Goal: Information Seeking & Learning: Learn about a topic

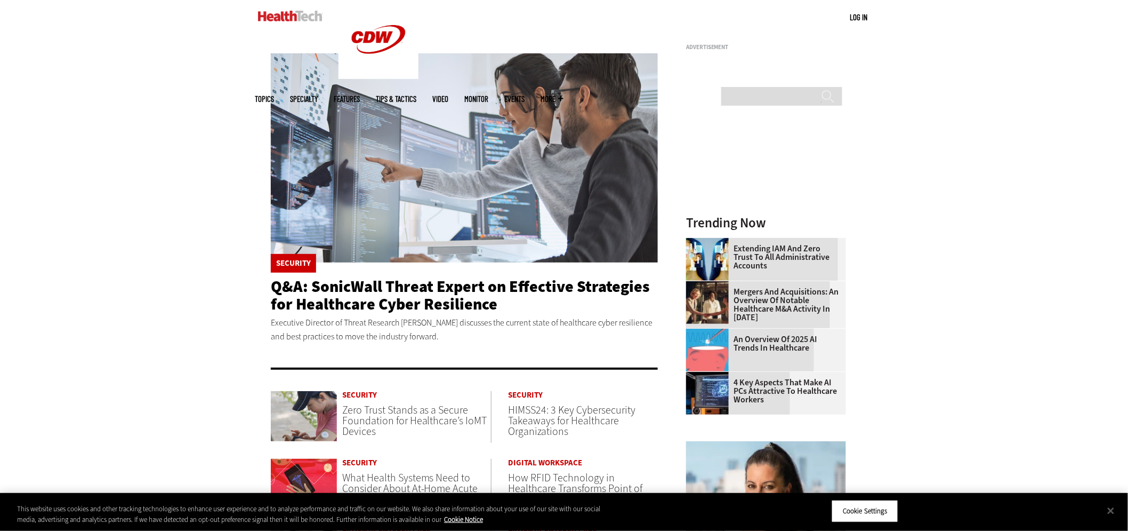
scroll to position [178, 0]
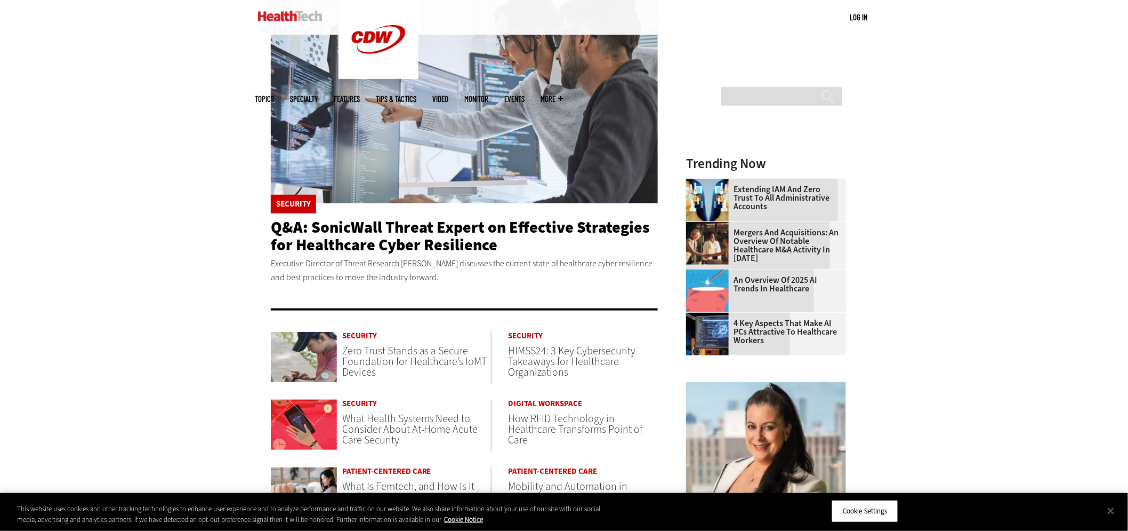
click at [396, 256] on p "Executive Director of Threat Research [PERSON_NAME] discusses the current state…" at bounding box center [464, 269] width 387 height 27
click at [396, 256] on p "Executive Director of Threat Research Douglas McKee discusses the current state…" at bounding box center [464, 269] width 387 height 27
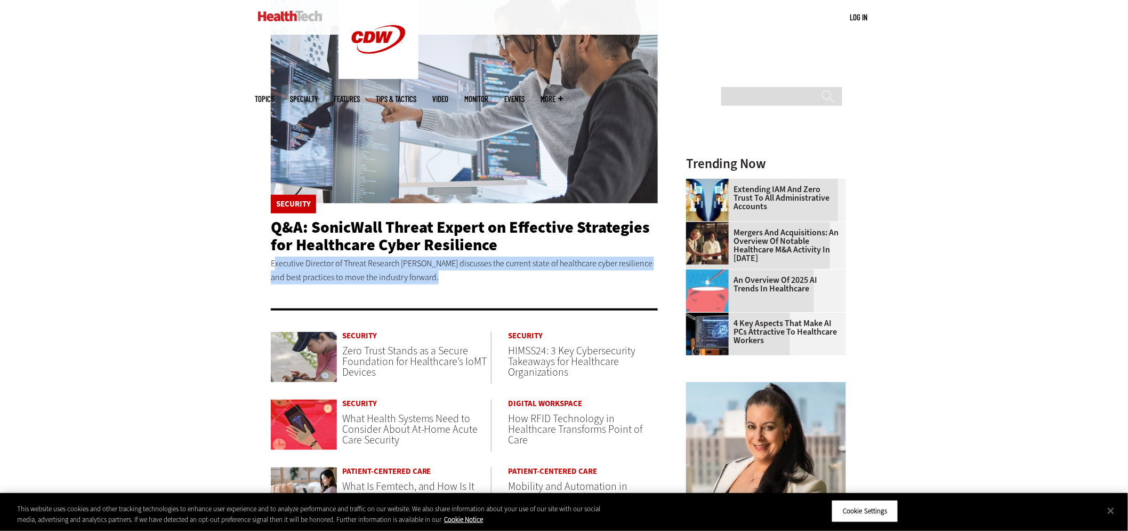
click at [396, 256] on p "Executive Director of Threat Research Douglas McKee discusses the current state…" at bounding box center [464, 269] width 387 height 27
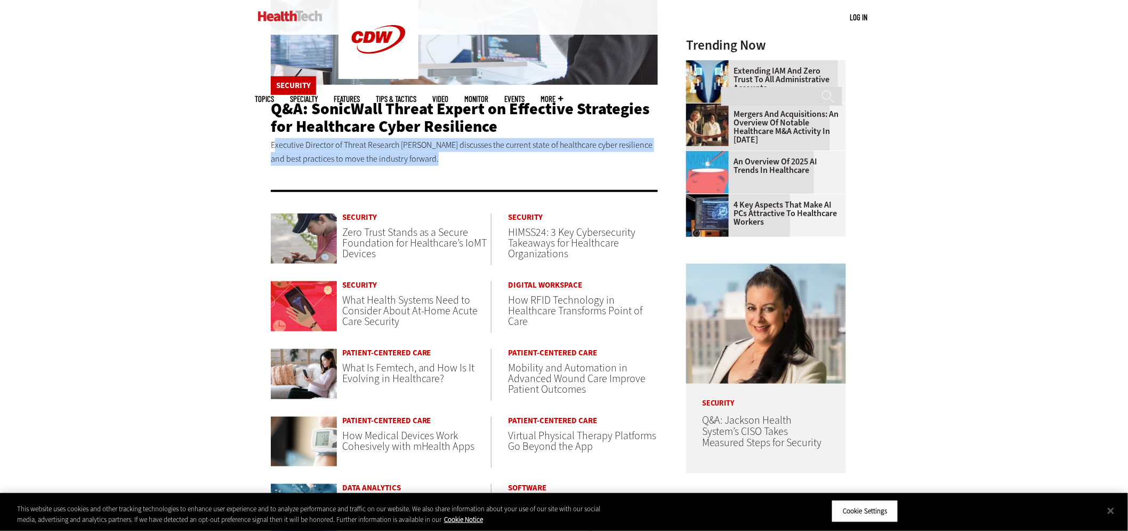
scroll to position [237, 0]
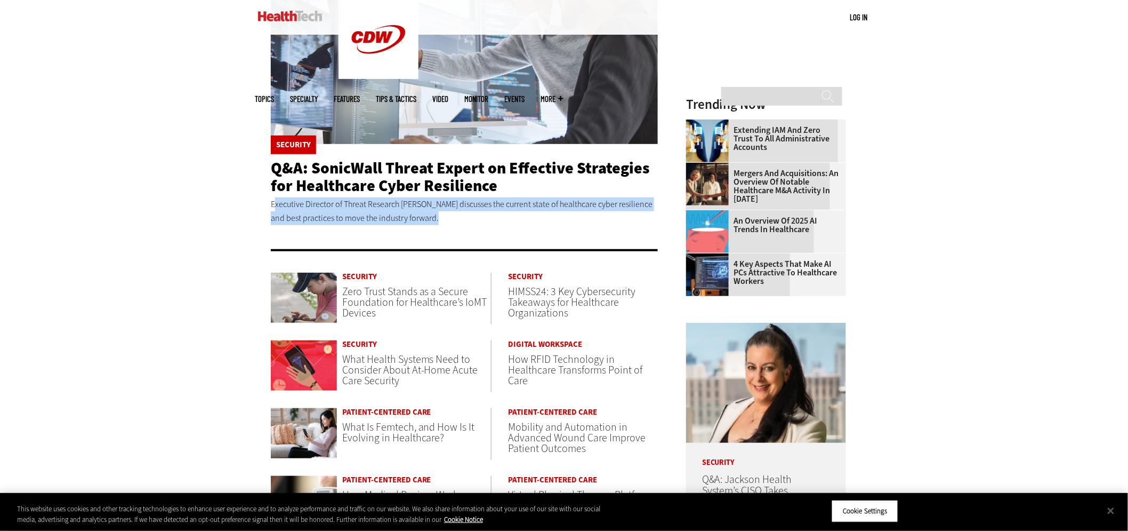
click at [461, 206] on article "Security Q&A: SonicWall Threat Expert on Effective Strategies for Healthcare Cy…" at bounding box center [464, 75] width 387 height 315
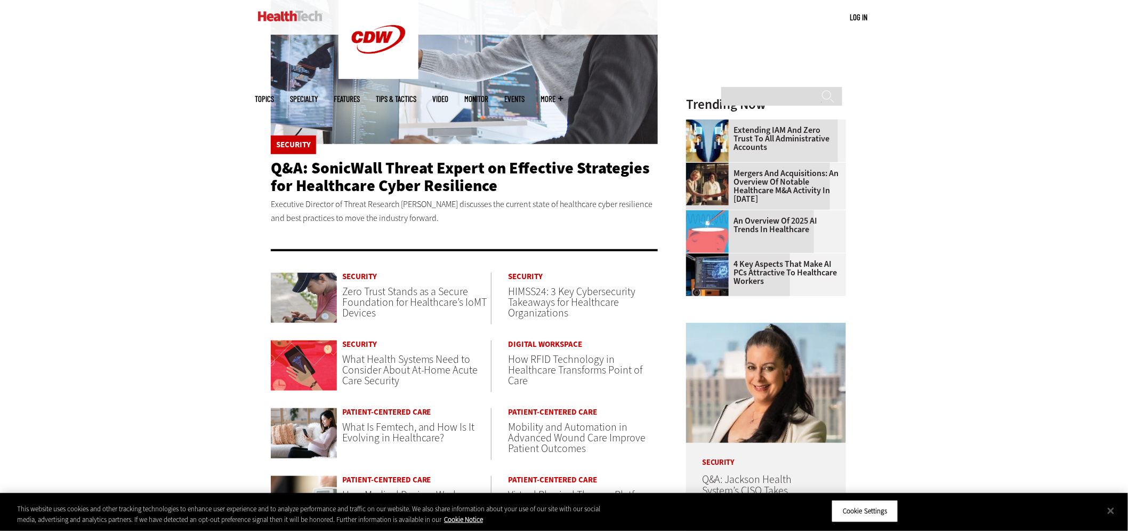
click at [936, 163] on div "Become an Insider Sign up today to receive premium content! Sign Up MENU Log in…" at bounding box center [564, 441] width 1128 height 1357
click at [935, 163] on div "Become an Insider Sign up today to receive premium content! Sign Up MENU Log in…" at bounding box center [564, 441] width 1128 height 1357
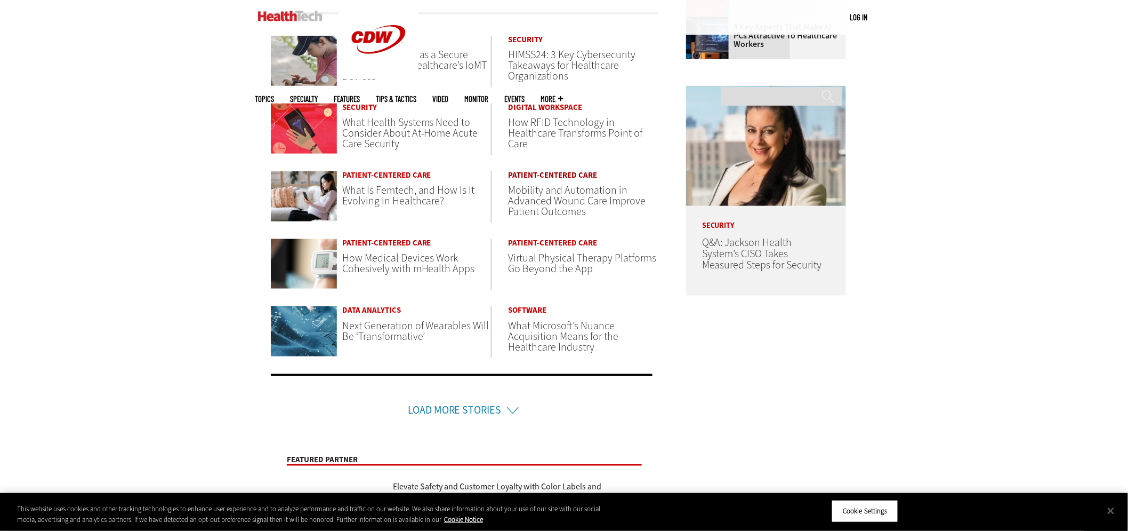
scroll to position [414, 0]
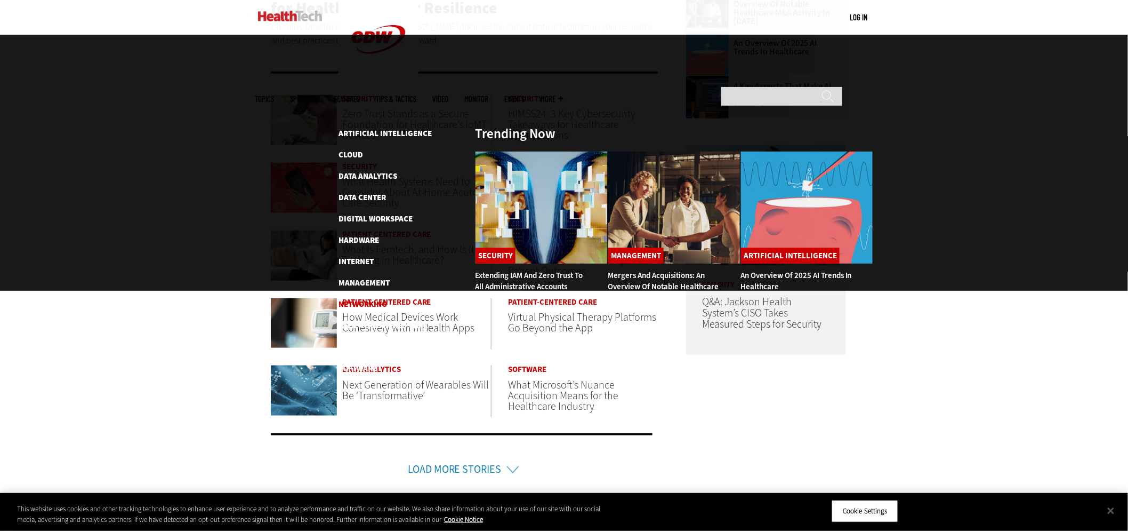
click at [385, 299] on link "Networking" at bounding box center [363, 304] width 49 height 11
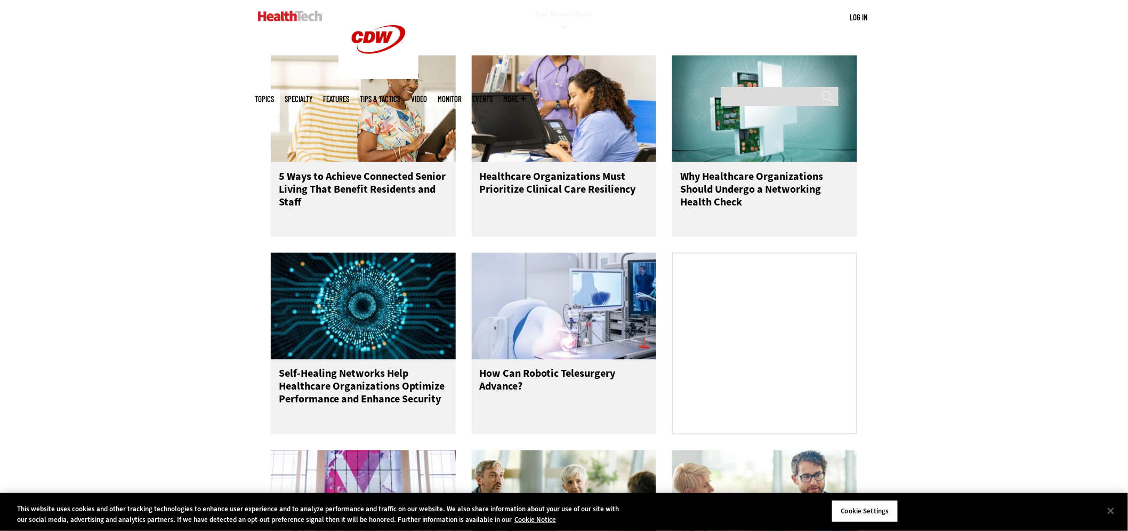
scroll to position [533, 0]
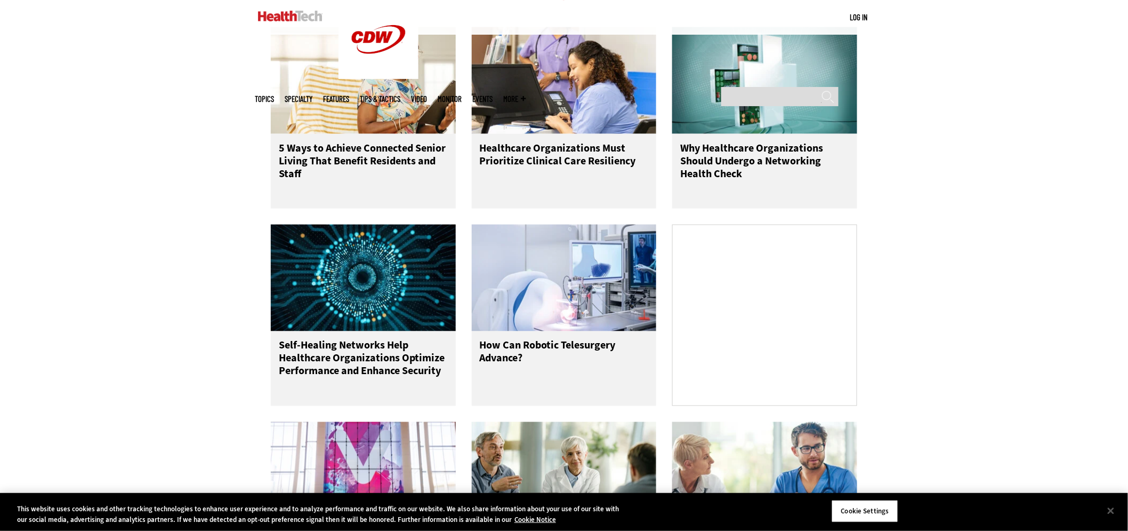
drag, startPoint x: 989, startPoint y: 179, endPoint x: 995, endPoint y: 182, distance: 6.2
click at [990, 179] on div "Filter Articles All Sub-Topics Internet of Things Local Area Networks Network O…" at bounding box center [564, 503] width 1128 height 1149
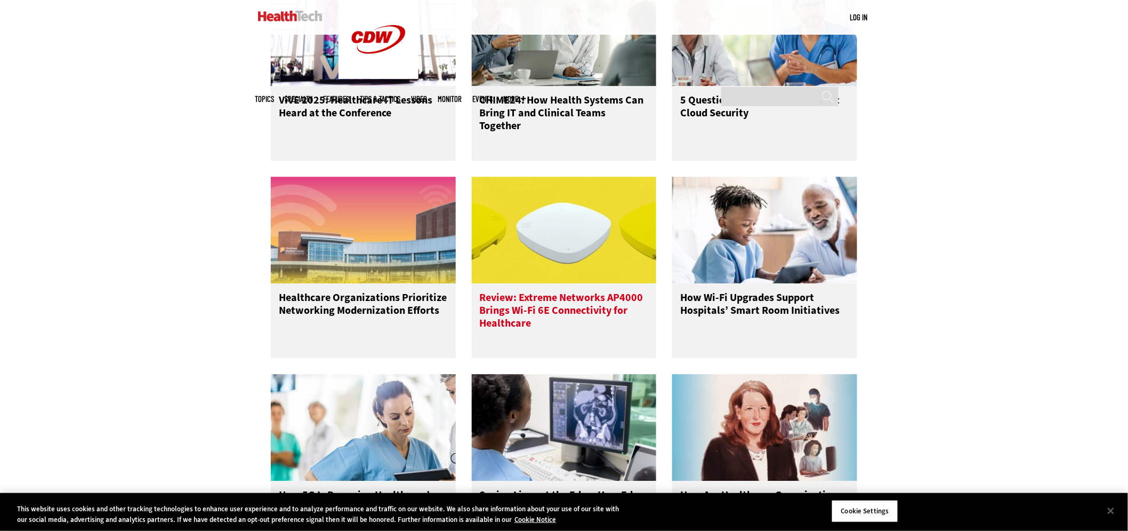
scroll to position [1007, 0]
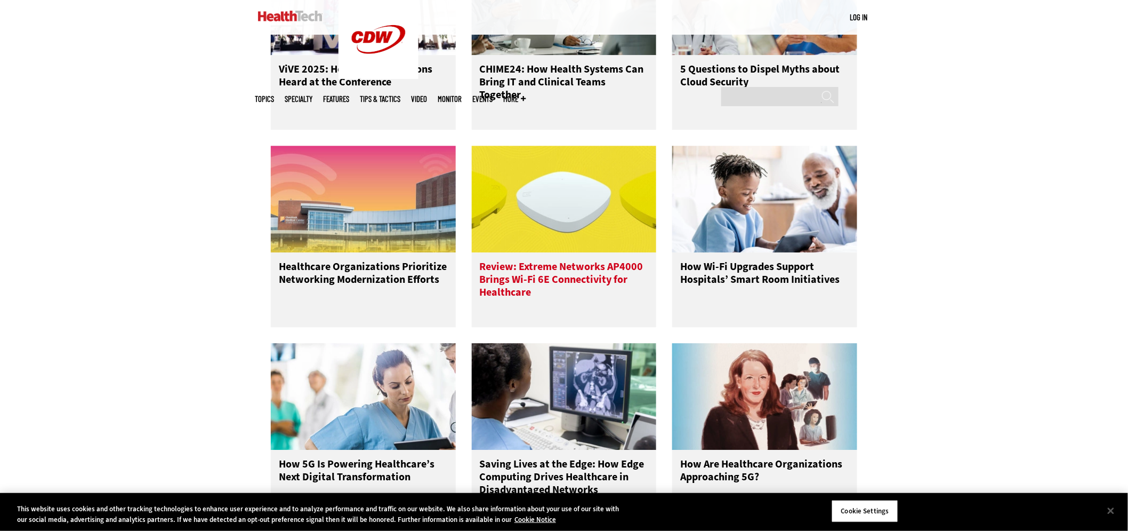
click at [494, 299] on h3 "Review: Extreme Networks AP4000 Brings Wi-Fi 6E Connectivity for Healthcare" at bounding box center [564, 281] width 169 height 43
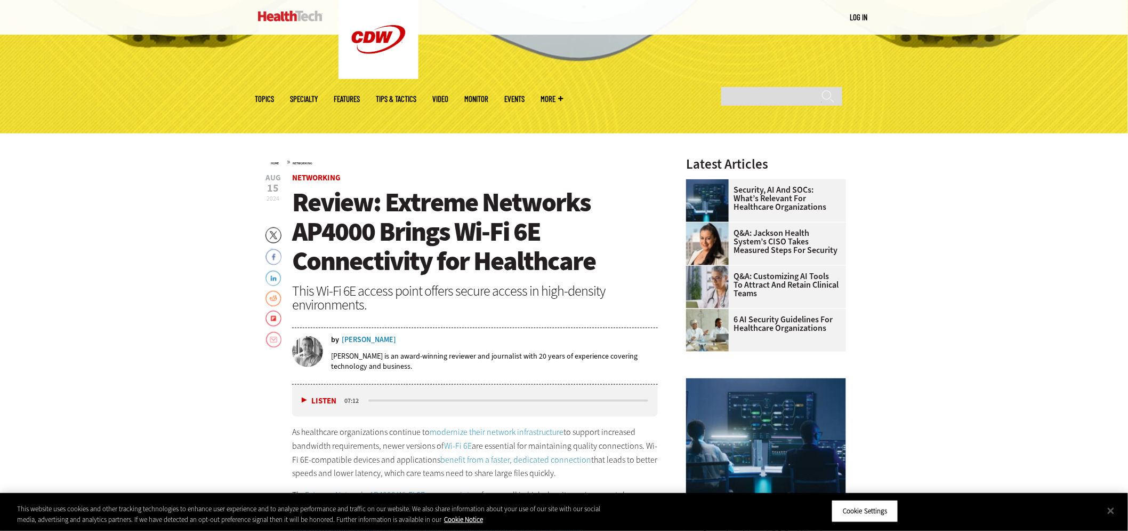
scroll to position [355, 0]
click at [426, 206] on span "Review: Extreme Networks AP4000 Brings Wi-Fi 6E Connectivity for Healthcare" at bounding box center [443, 231] width 303 height 94
click at [427, 207] on span "Review: Extreme Networks AP4000 Brings Wi-Fi 6E Connectivity for Healthcare" at bounding box center [443, 231] width 303 height 94
click at [427, 208] on span "Review: Extreme Networks AP4000 Brings Wi-Fi 6E Connectivity for Healthcare" at bounding box center [443, 231] width 303 height 94
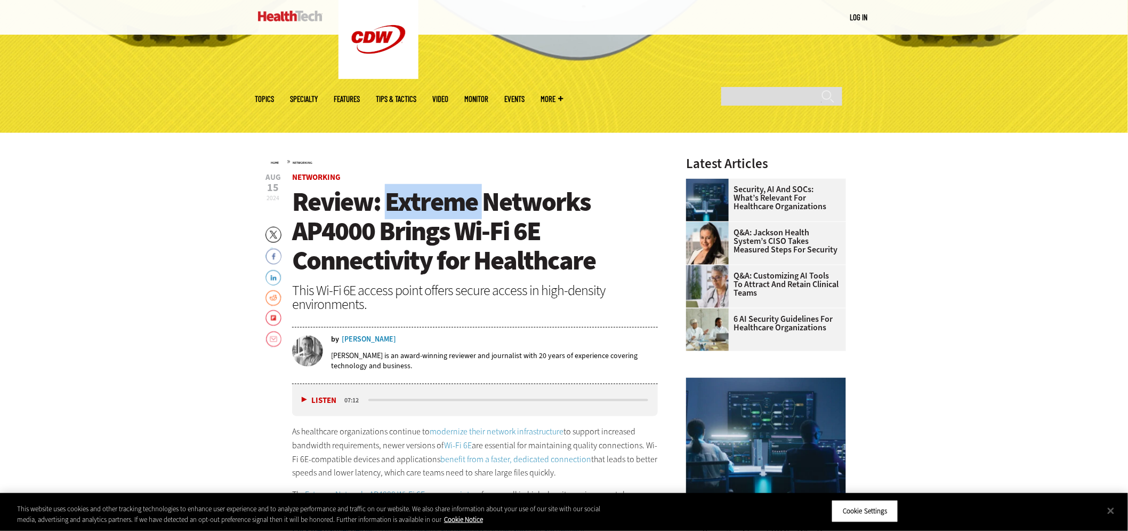
click at [427, 208] on span "Review: Extreme Networks AP4000 Brings Wi-Fi 6E Connectivity for Healthcare" at bounding box center [443, 231] width 303 height 94
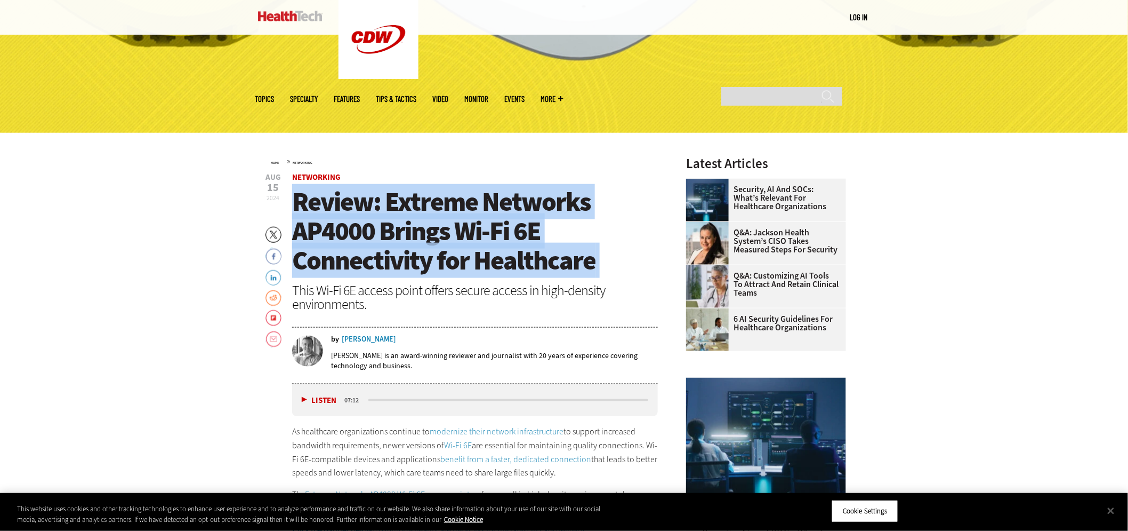
click at [427, 208] on span "Review: Extreme Networks AP4000 Brings Wi-Fi 6E Connectivity for Healthcare" at bounding box center [443, 231] width 303 height 94
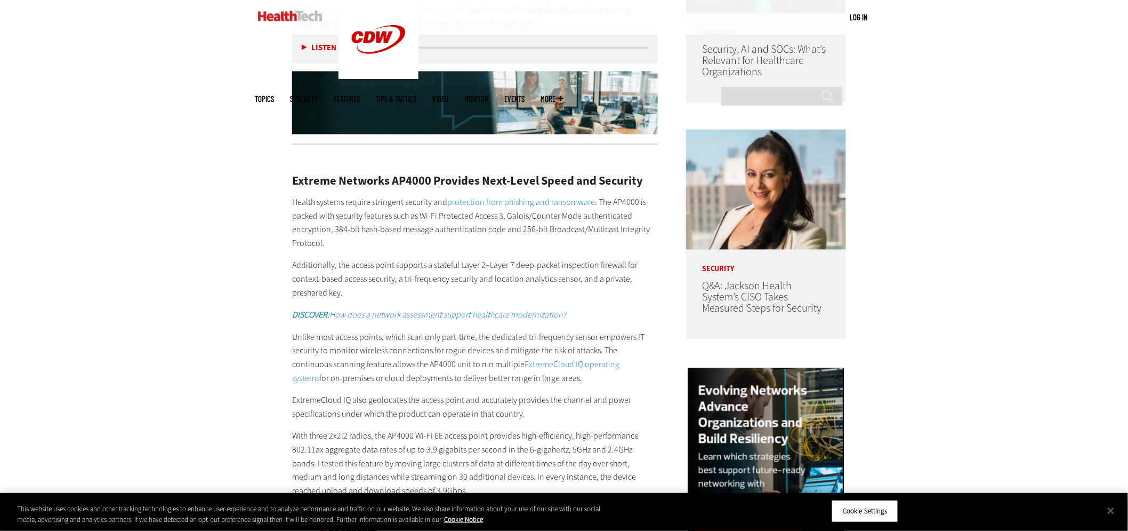
scroll to position [825, 0]
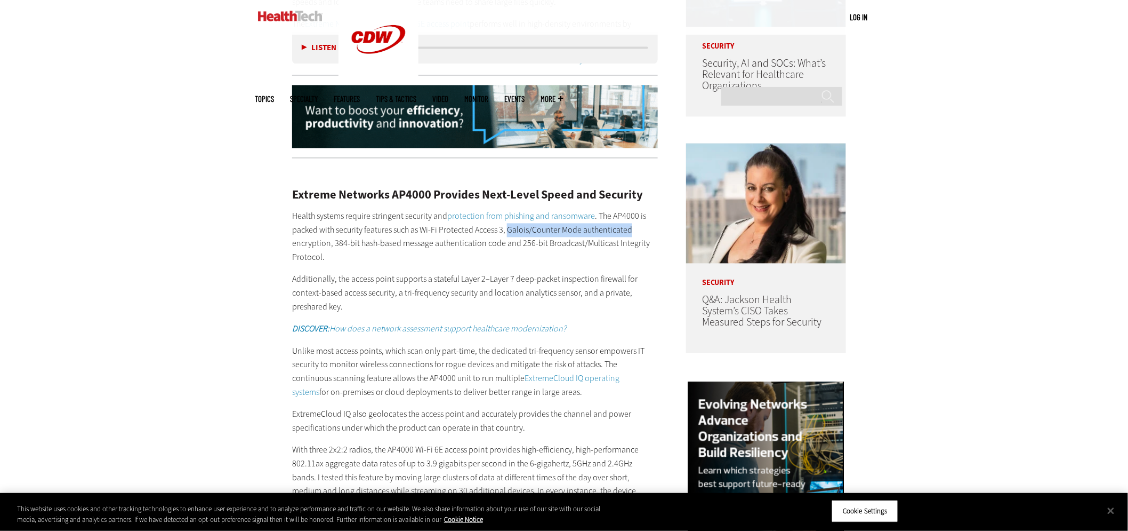
drag, startPoint x: 514, startPoint y: 205, endPoint x: 636, endPoint y: 210, distance: 122.8
click at [636, 210] on p "Health systems require stringent security and protection from phishing and rans…" at bounding box center [475, 237] width 366 height 54
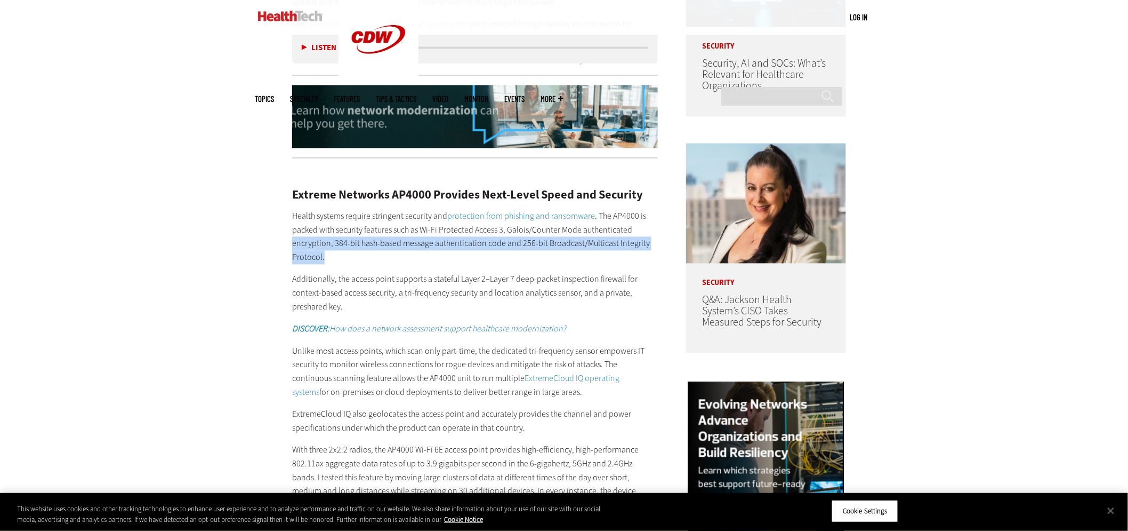
drag, startPoint x: 352, startPoint y: 231, endPoint x: 300, endPoint y: 220, distance: 53.9
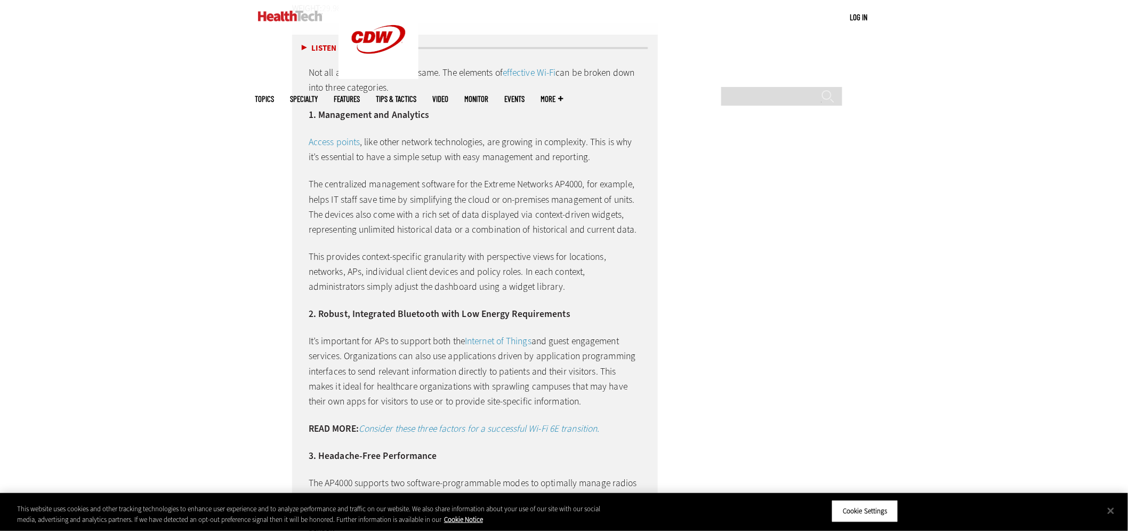
scroll to position [2011, 0]
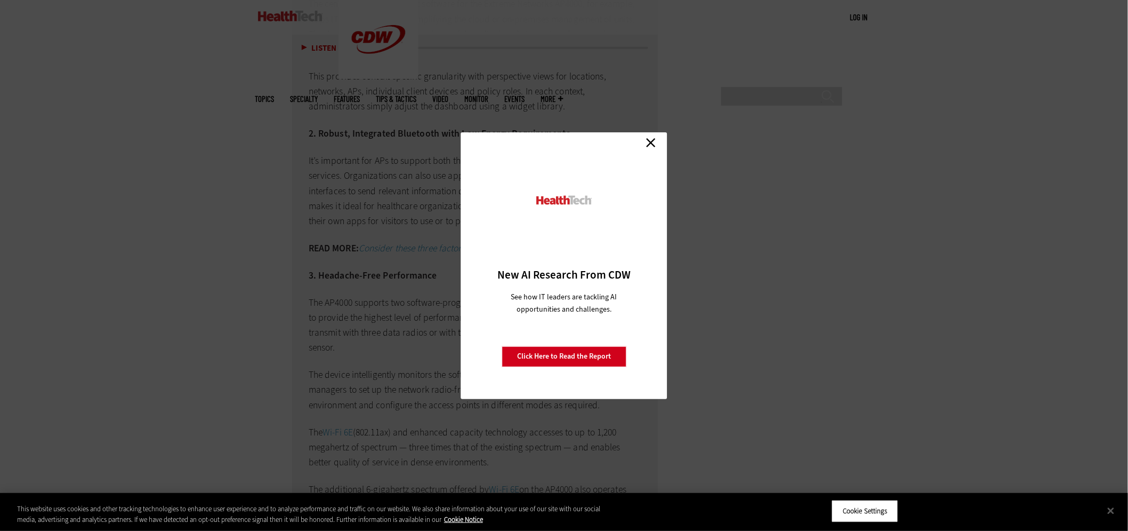
click at [654, 143] on link "Close" at bounding box center [651, 143] width 16 height 16
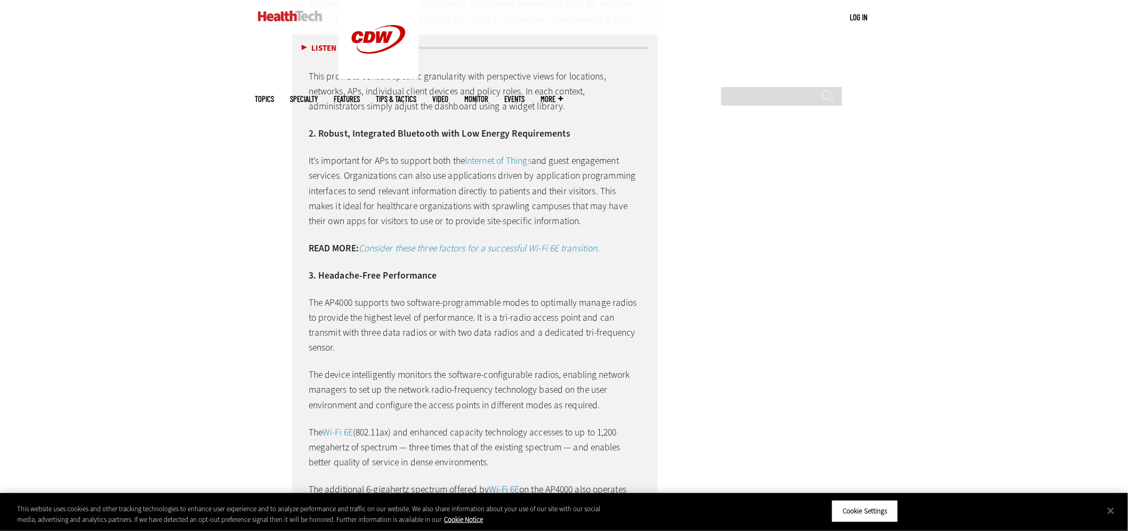
click at [360, 269] on strong "3. Headache-Free Performance" at bounding box center [373, 275] width 129 height 13
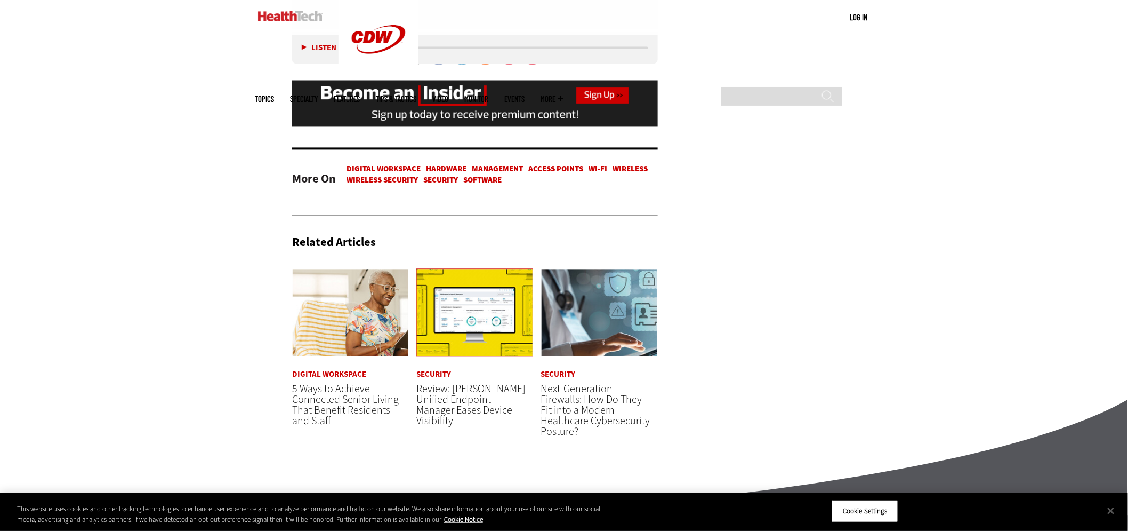
scroll to position [2544, 0]
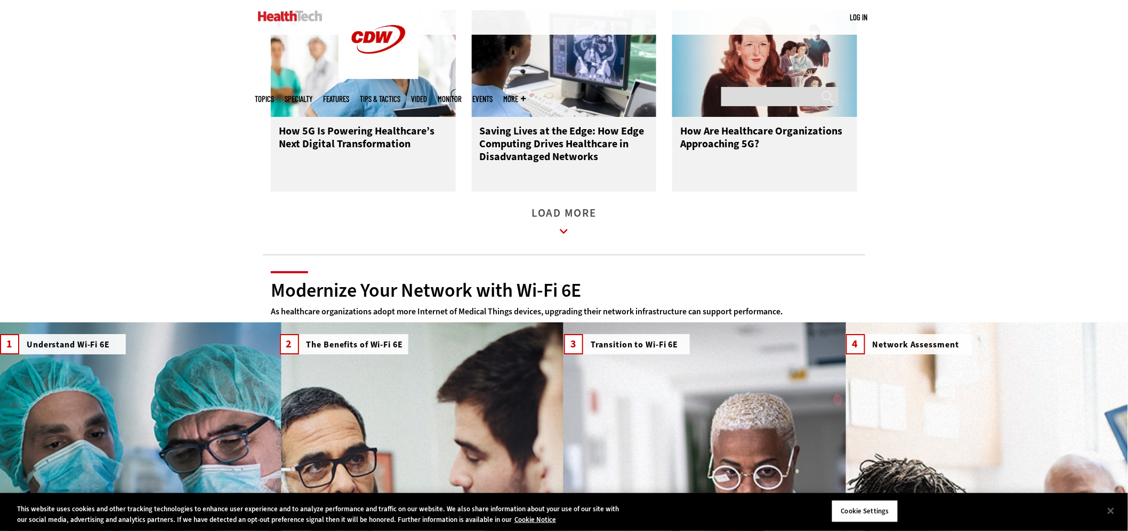
scroll to position [1362, 0]
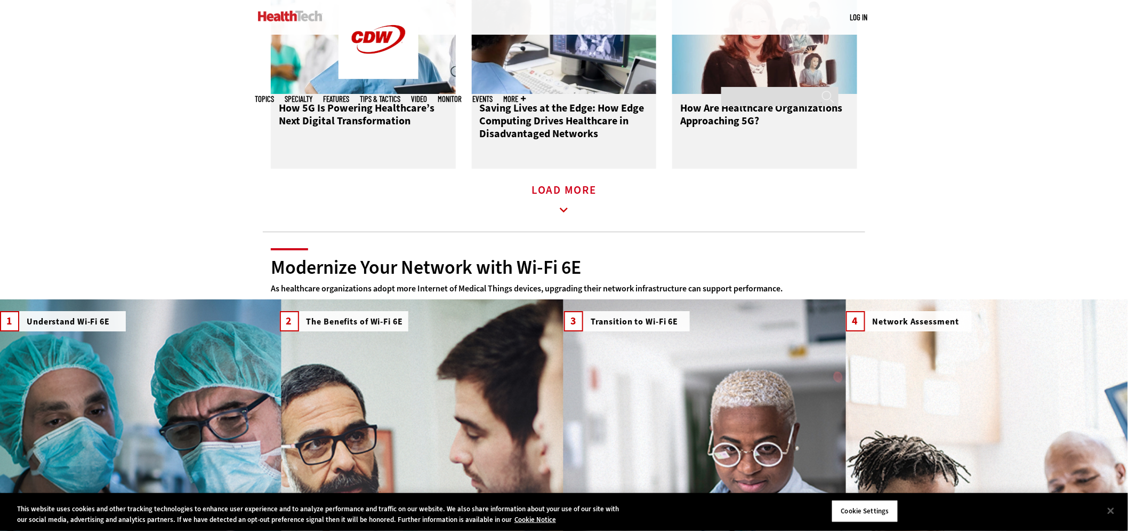
click at [566, 222] on icon at bounding box center [564, 210] width 25 height 25
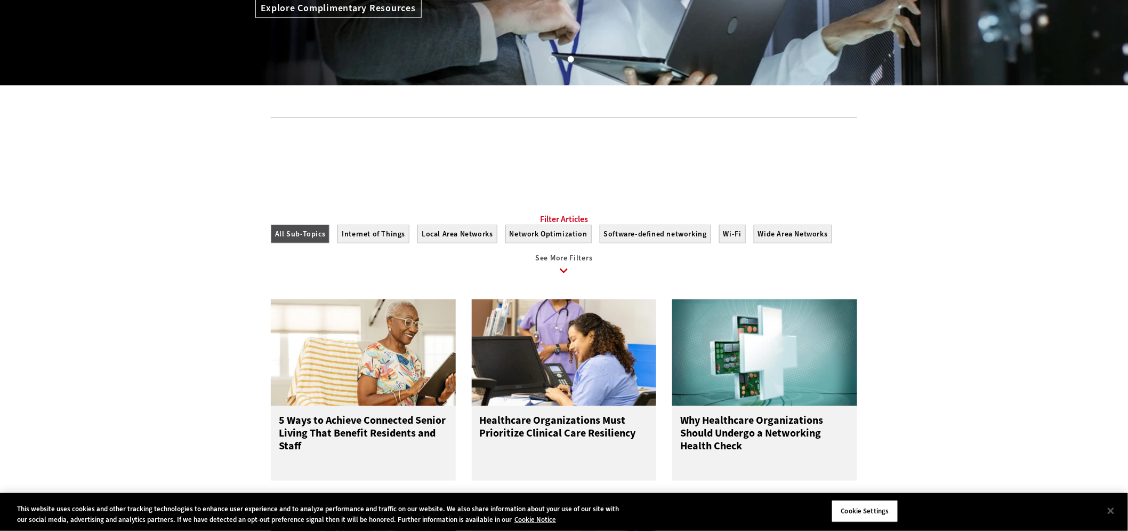
scroll to position [0, 0]
